Goal: Book appointment/travel/reservation

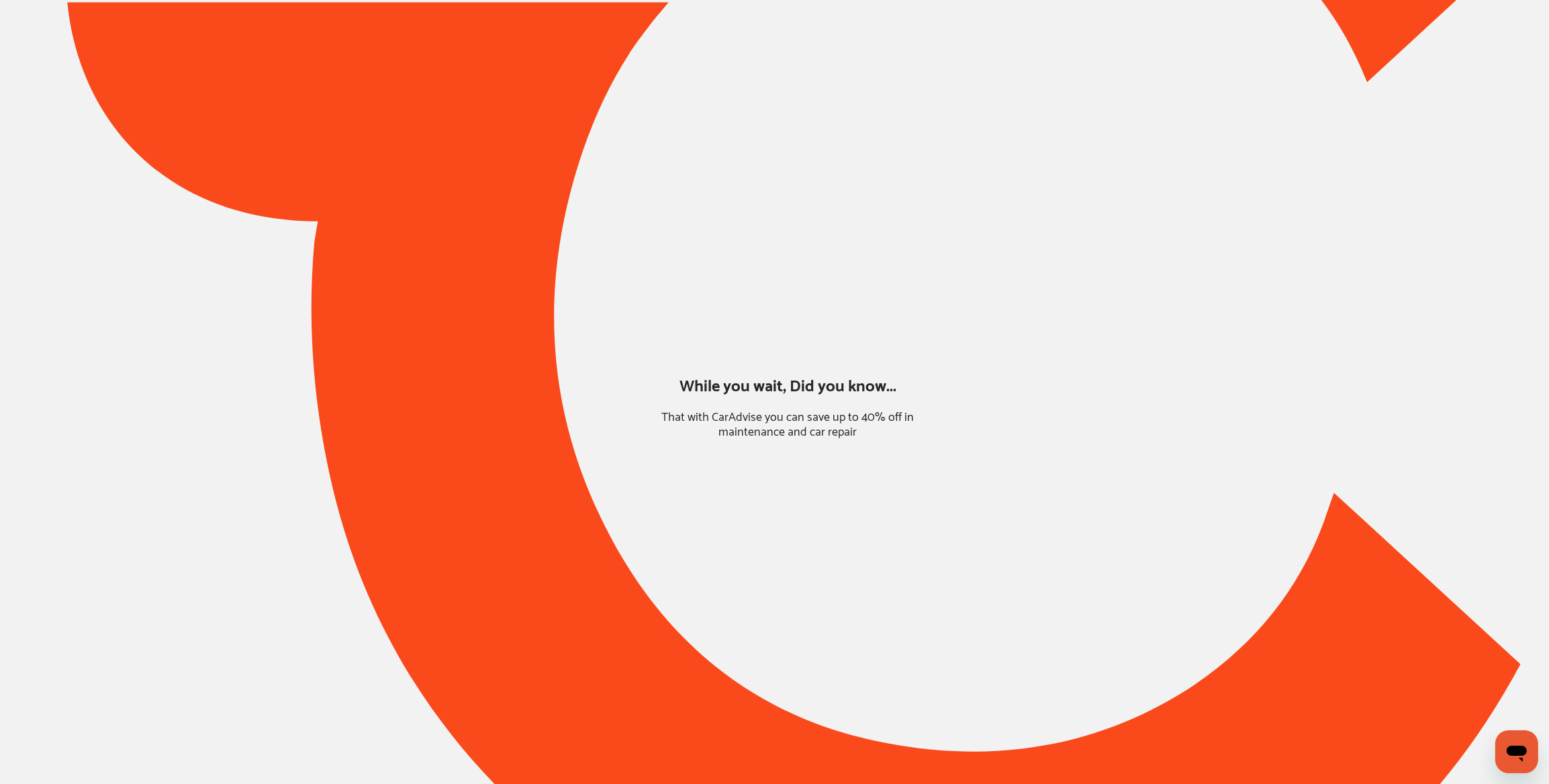
type input "*****"
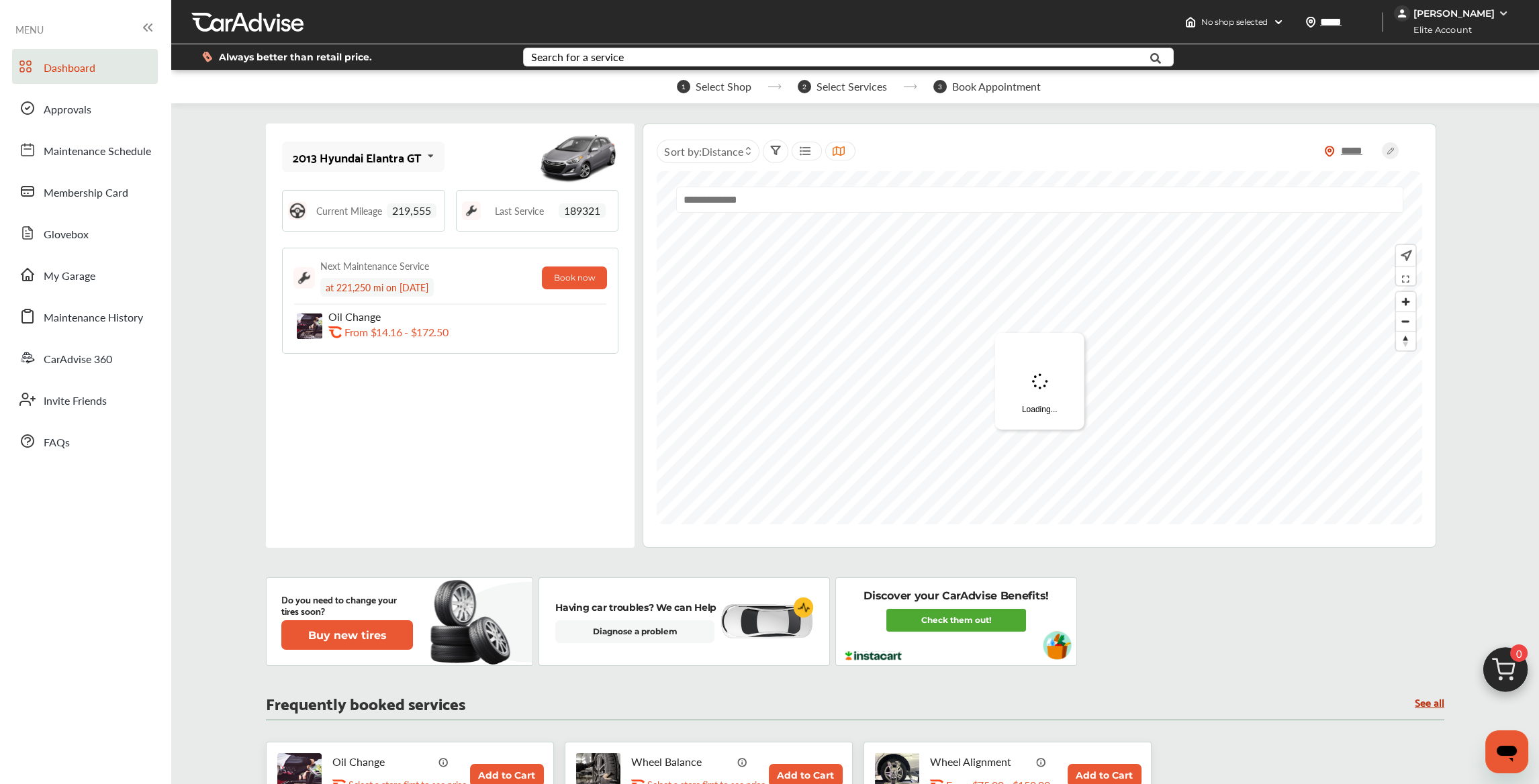
click at [403, 160] on div "2013 Hyundai Elantra GT" at bounding box center [357, 157] width 129 height 14
click at [356, 250] on div "2006 Honda Accord" at bounding box center [359, 255] width 132 height 14
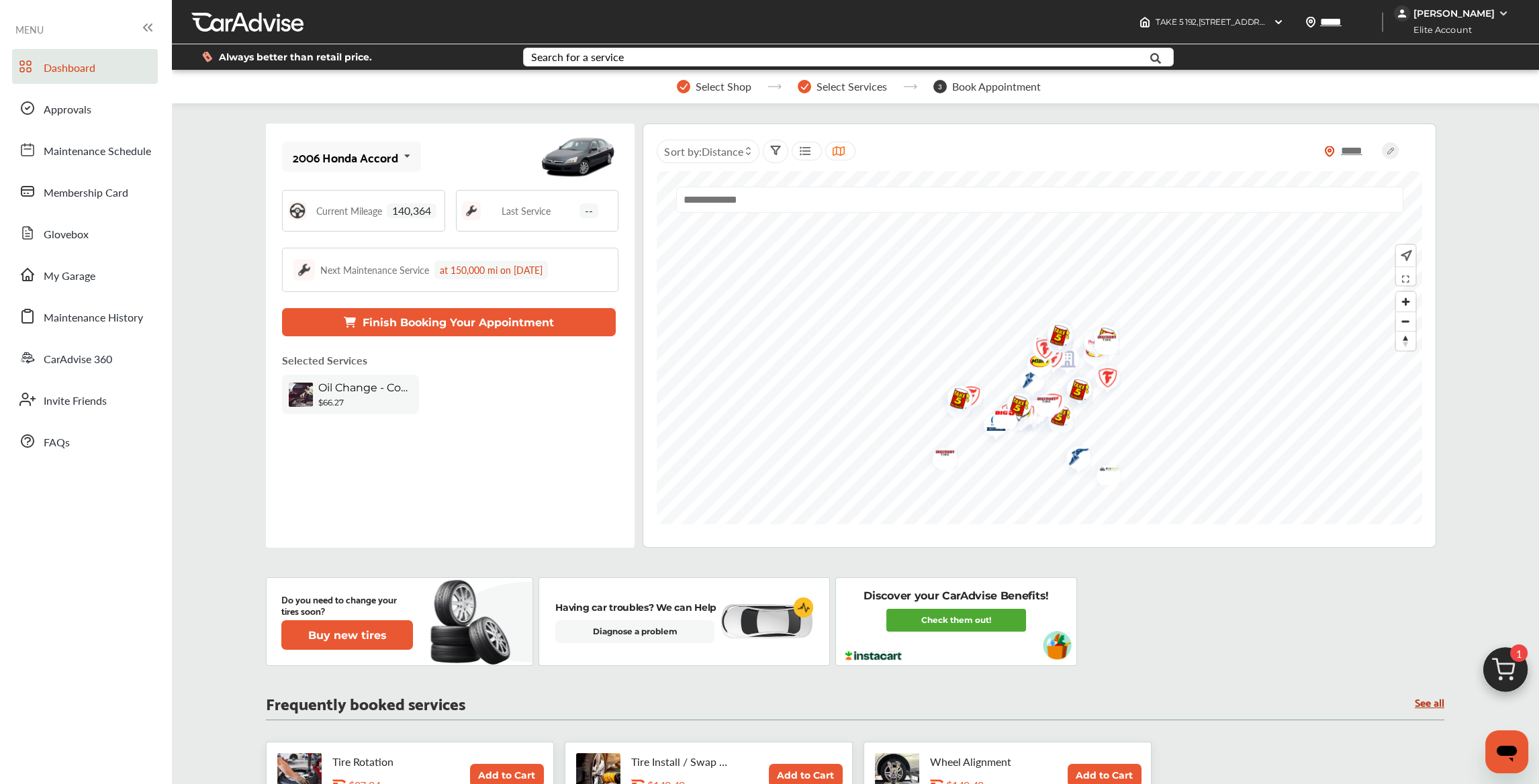
click at [415, 324] on button "Finish Booking Your Appointment" at bounding box center [448, 321] width 334 height 28
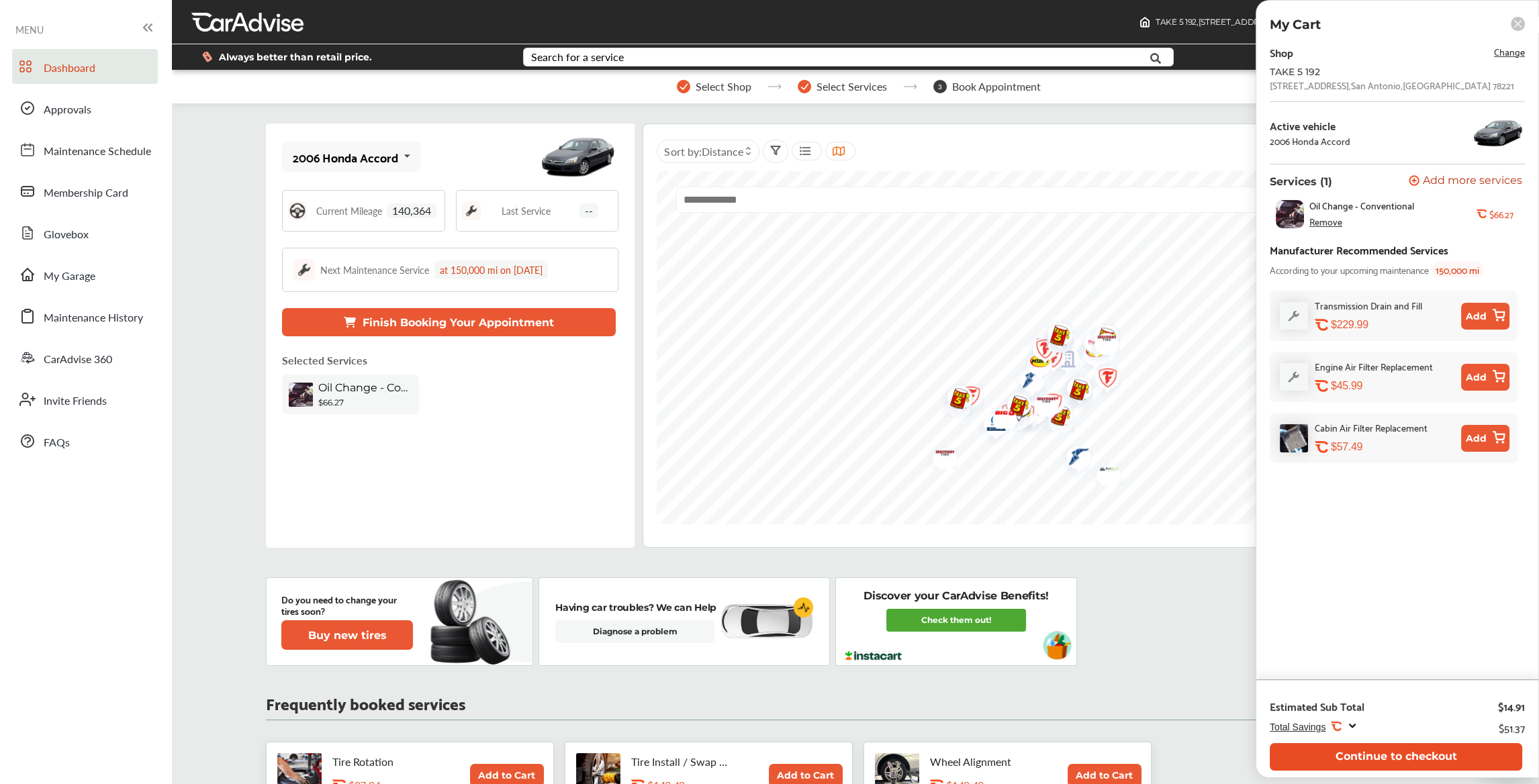
click at [1373, 754] on button "Continue to checkout" at bounding box center [1396, 757] width 253 height 27
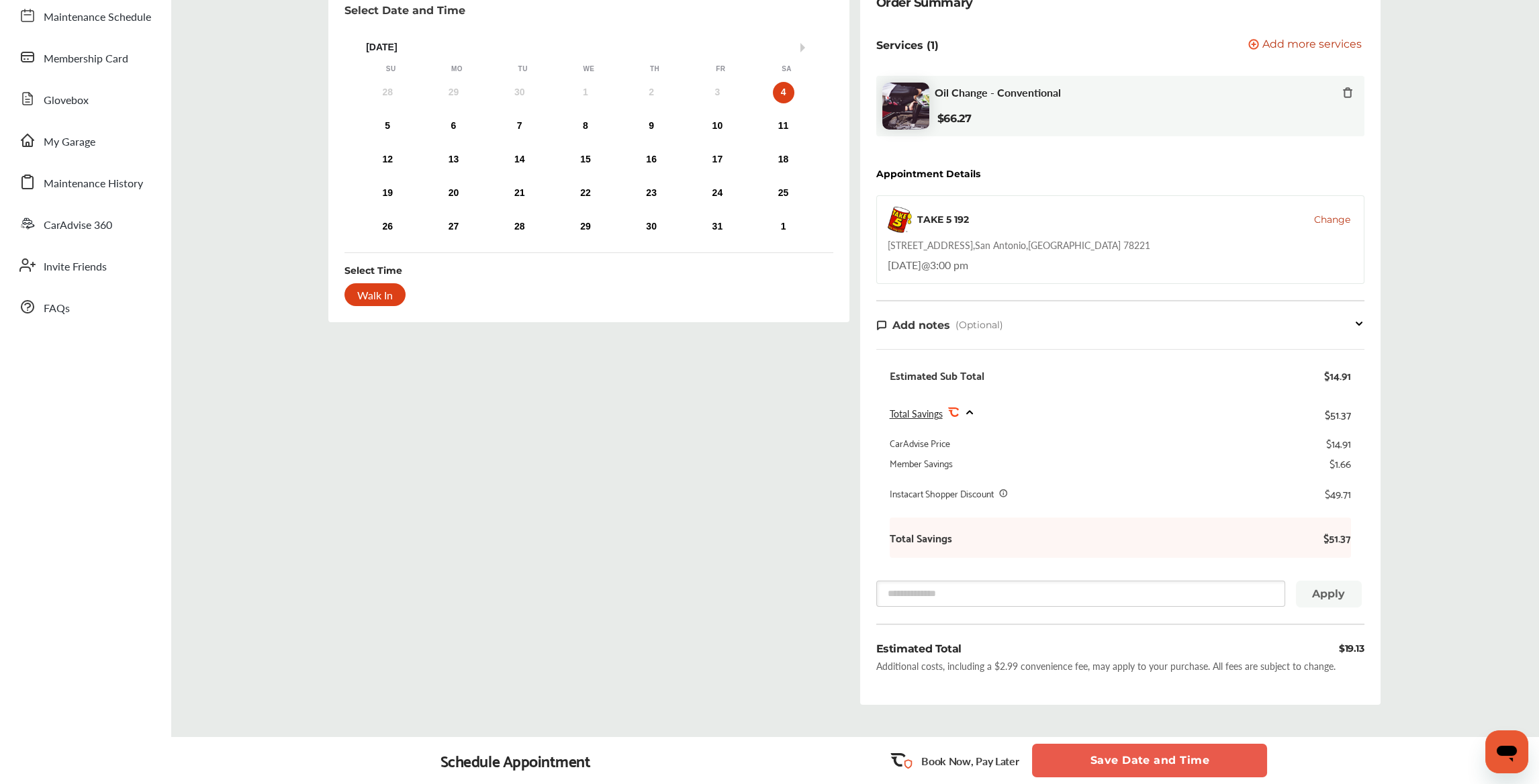
scroll to position [201, 0]
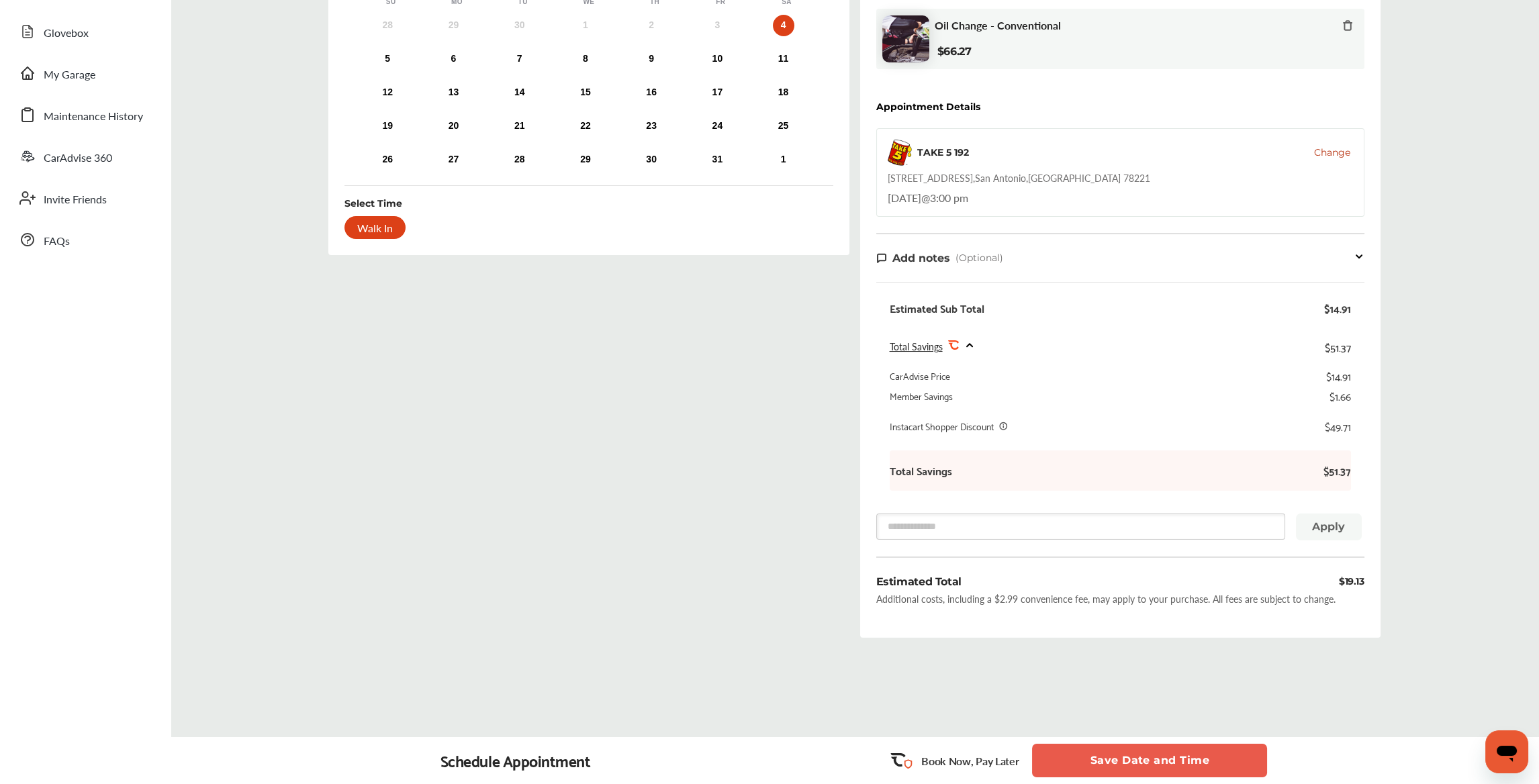
click at [1110, 764] on button "Save Date and Time" at bounding box center [1149, 761] width 235 height 33
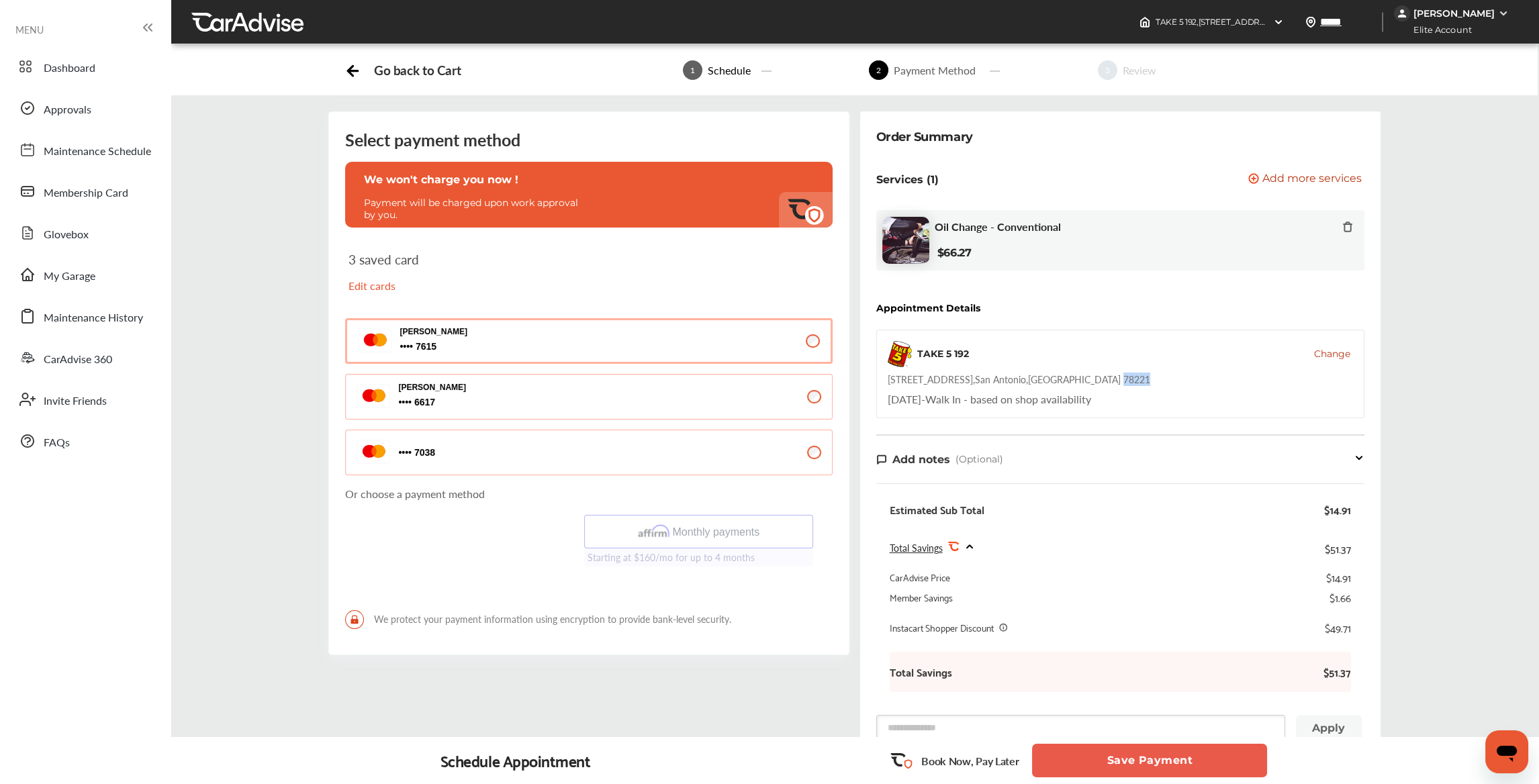
drag, startPoint x: 1094, startPoint y: 380, endPoint x: 1068, endPoint y: 380, distance: 26.0
click at [1068, 380] on div "TAKE 5 [STREET_ADDRESS] [DATE] - Walk In - based on shop availability" at bounding box center [1120, 373] width 488 height 88
copy div "78221"
click at [1109, 768] on button "Save Payment" at bounding box center [1149, 761] width 235 height 33
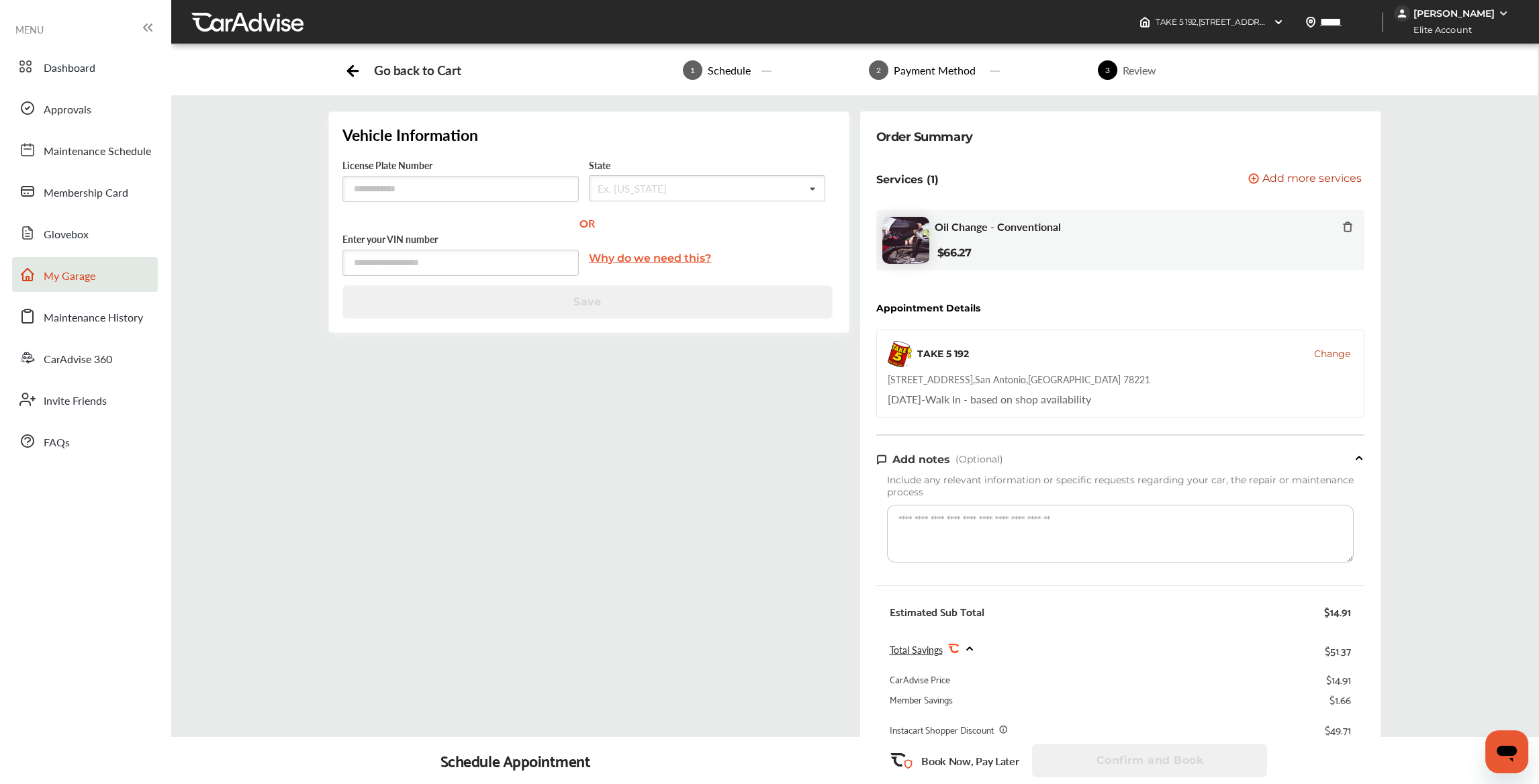
click at [98, 279] on link "My Garage" at bounding box center [85, 274] width 146 height 35
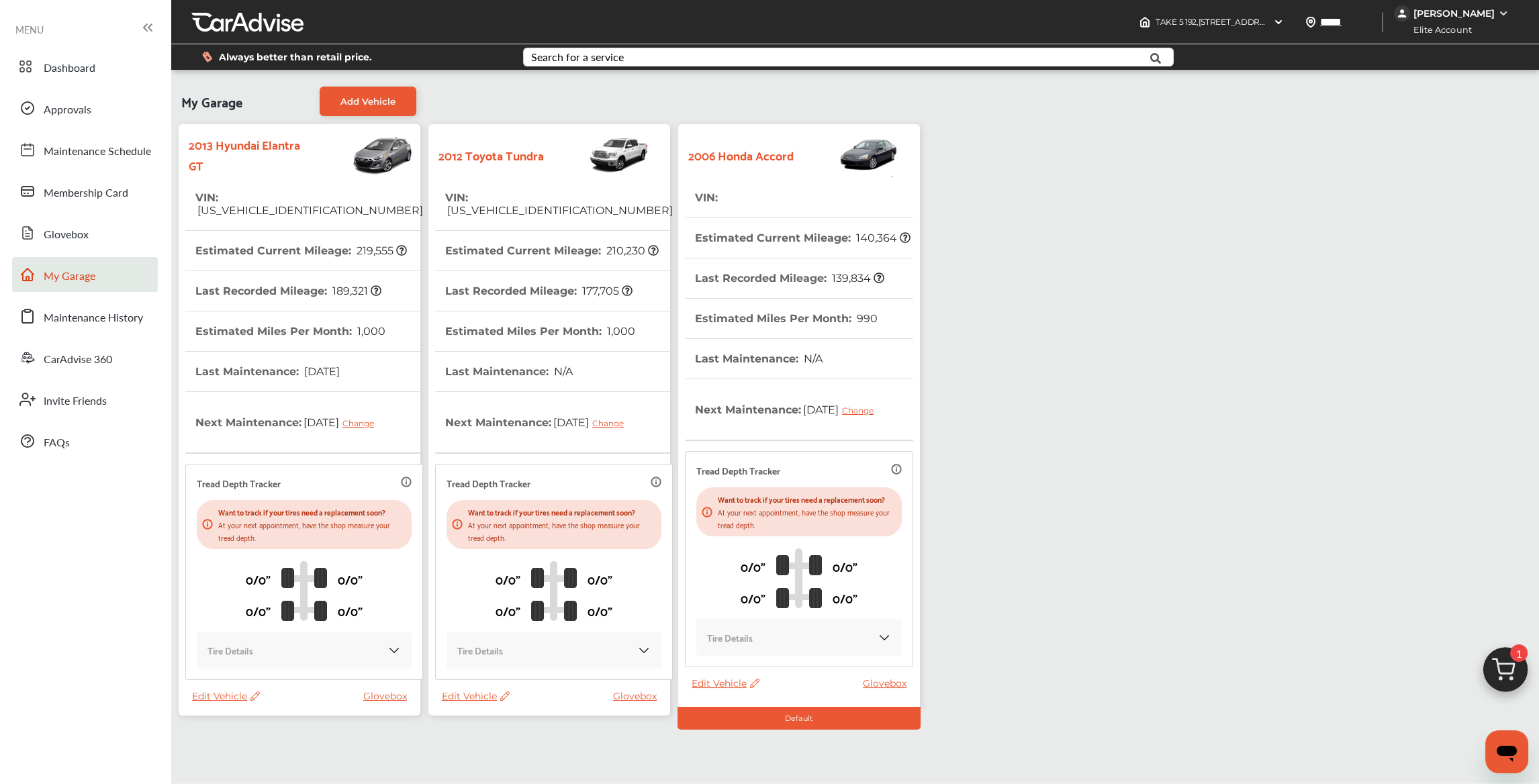
click at [752, 688] on icon at bounding box center [752, 683] width 13 height 9
click at [758, 699] on div "Edit" at bounding box center [813, 708] width 121 height 21
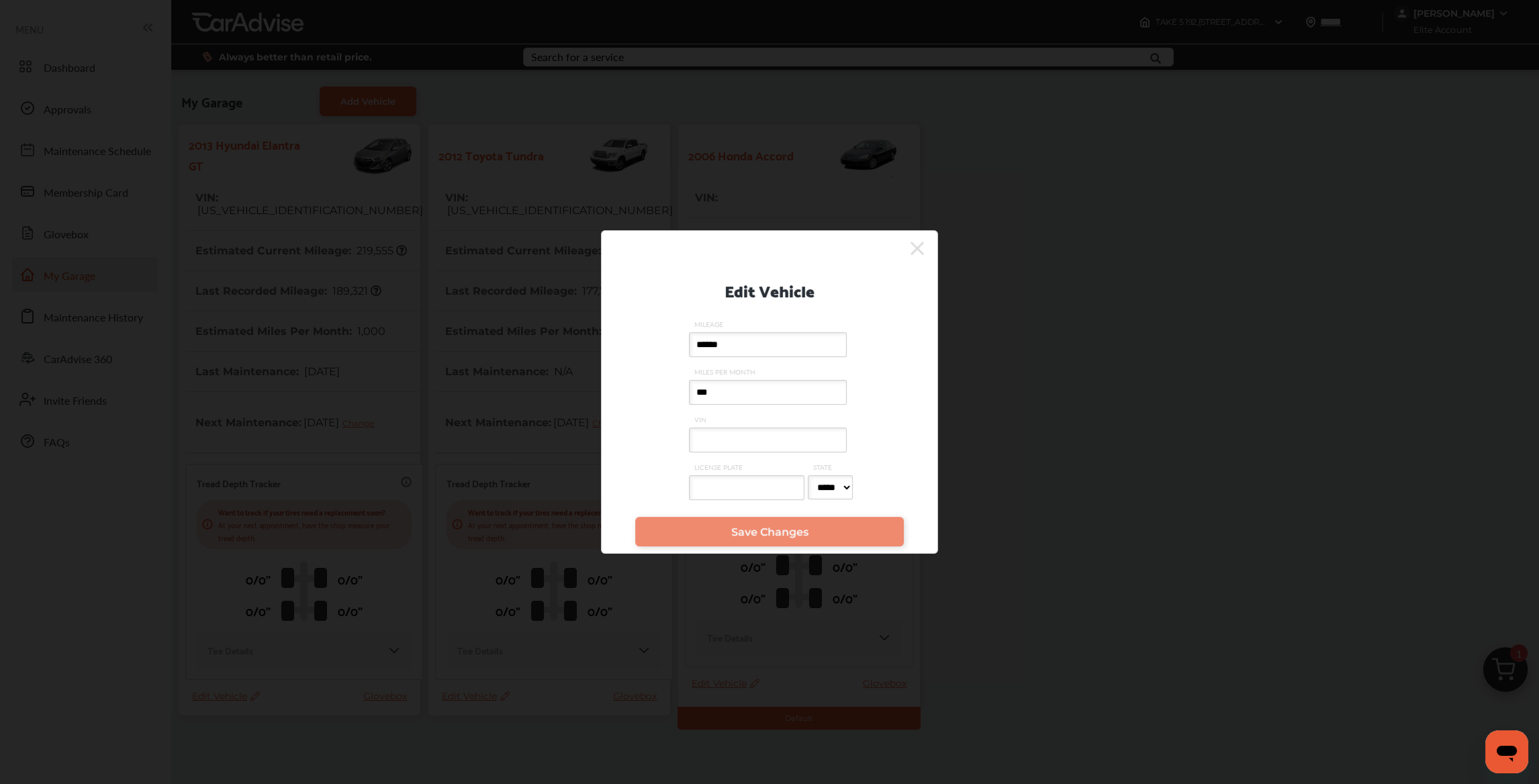
click at [739, 485] on input "LICENSE PLATE" at bounding box center [746, 488] width 116 height 25
click at [719, 442] on input "VIN" at bounding box center [768, 439] width 158 height 25
click at [738, 442] on input "VIN" at bounding box center [768, 439] width 158 height 25
type input "**********"
click at [750, 528] on span "Save Changes" at bounding box center [770, 531] width 77 height 13
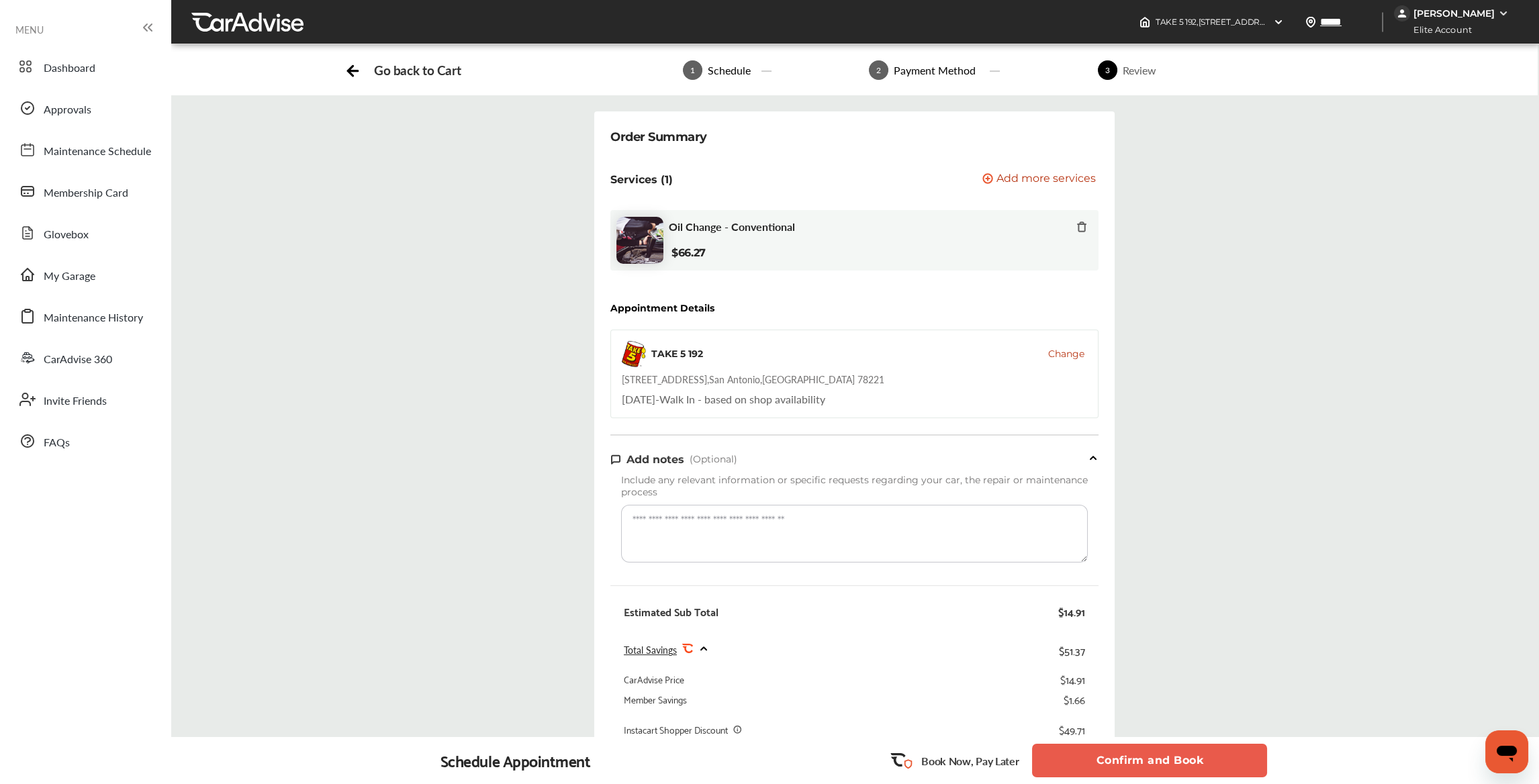
click at [1138, 758] on button "Confirm and Book" at bounding box center [1149, 761] width 235 height 33
